Goal: Task Accomplishment & Management: Use online tool/utility

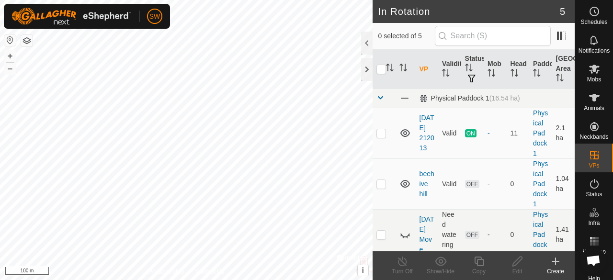
click at [556, 264] on icon at bounding box center [556, 261] width 0 height 7
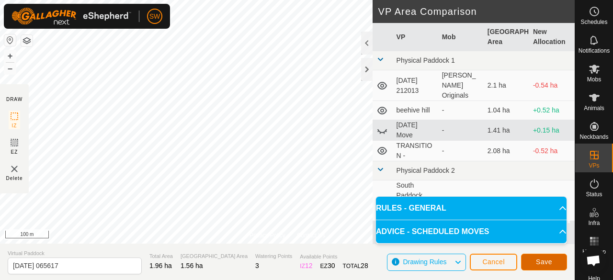
click at [543, 263] on span "Save" at bounding box center [544, 262] width 16 height 8
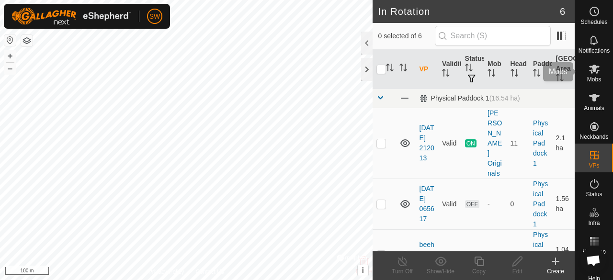
click at [589, 79] on span "Mobs" at bounding box center [594, 80] width 14 height 6
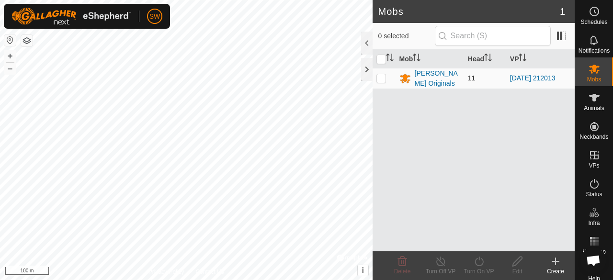
click at [380, 81] on td at bounding box center [384, 78] width 23 height 21
checkbox input "true"
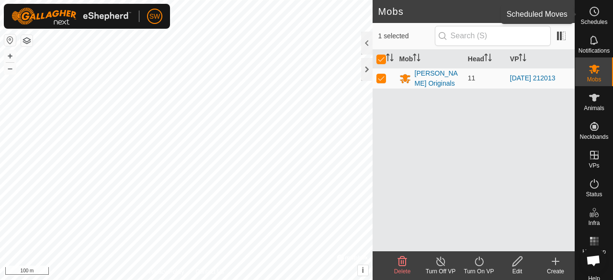
click at [592, 12] on icon at bounding box center [594, 11] width 11 height 11
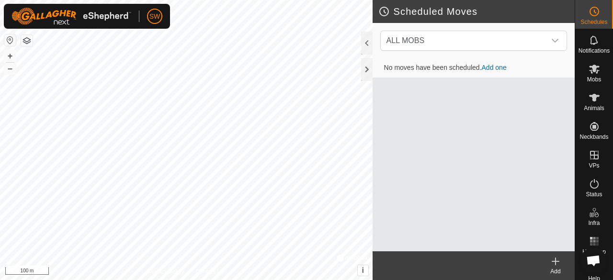
click at [495, 65] on link "Add one" at bounding box center [494, 68] width 25 height 8
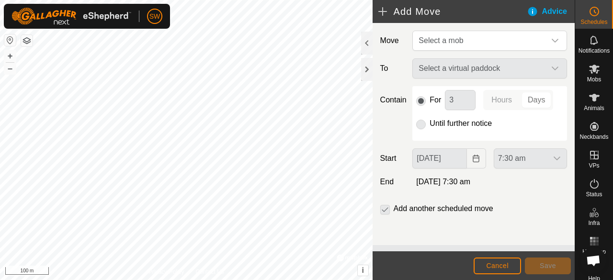
click at [435, 50] on div "Move Select a mob To Select a virtual paddock Contain For 3 Hours Days Until fu…" at bounding box center [474, 134] width 202 height 222
click at [451, 39] on span "Select a mob" at bounding box center [441, 40] width 45 height 8
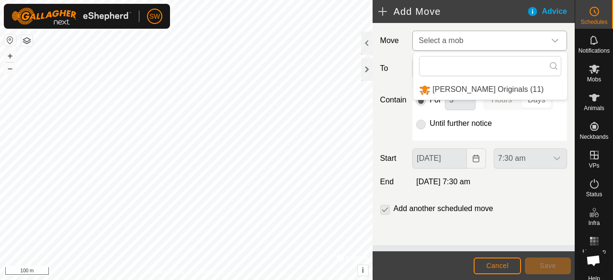
click at [445, 85] on li "Whitesel Originals (11)" at bounding box center [490, 90] width 154 height 20
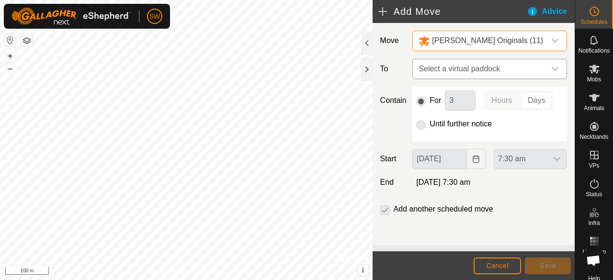
click at [465, 68] on span "Select a virtual paddock" at bounding box center [480, 68] width 131 height 19
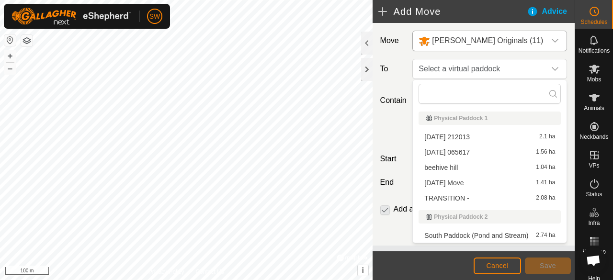
click at [468, 153] on li "2025-09-29 065617 1.56 ha" at bounding box center [490, 152] width 142 height 14
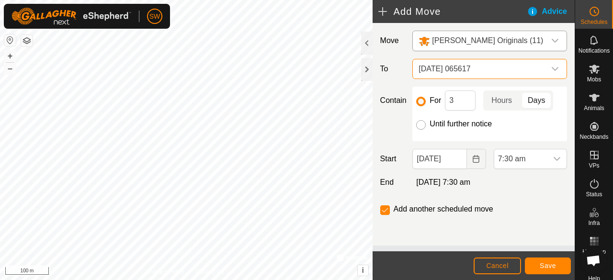
click at [423, 125] on input "Until further notice" at bounding box center [421, 125] width 10 height 10
radio input "true"
checkbox input "false"
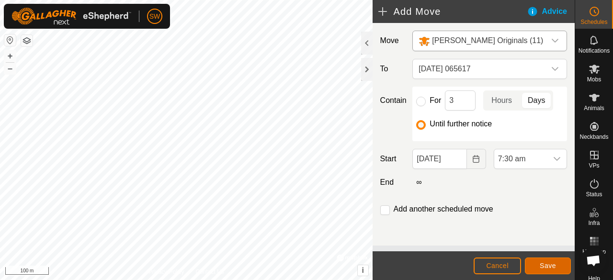
click at [549, 270] on button "Save" at bounding box center [548, 266] width 46 height 17
